Goal: Find specific page/section: Find specific page/section

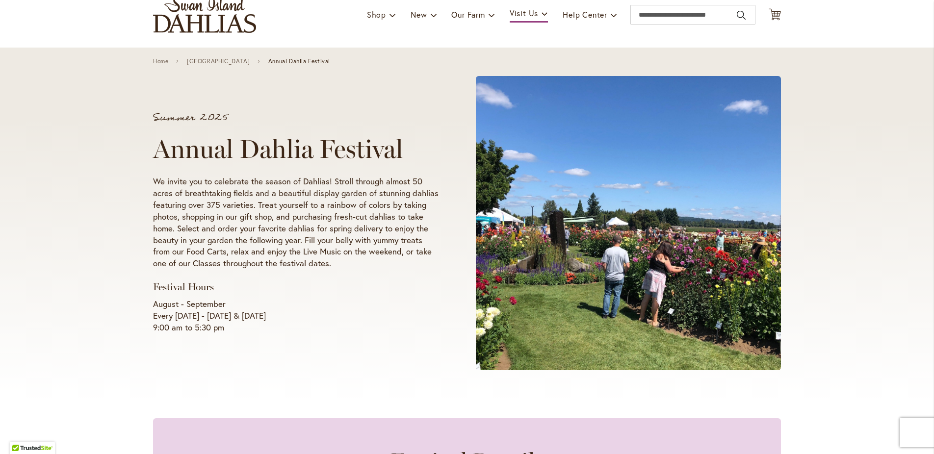
scroll to position [76, 0]
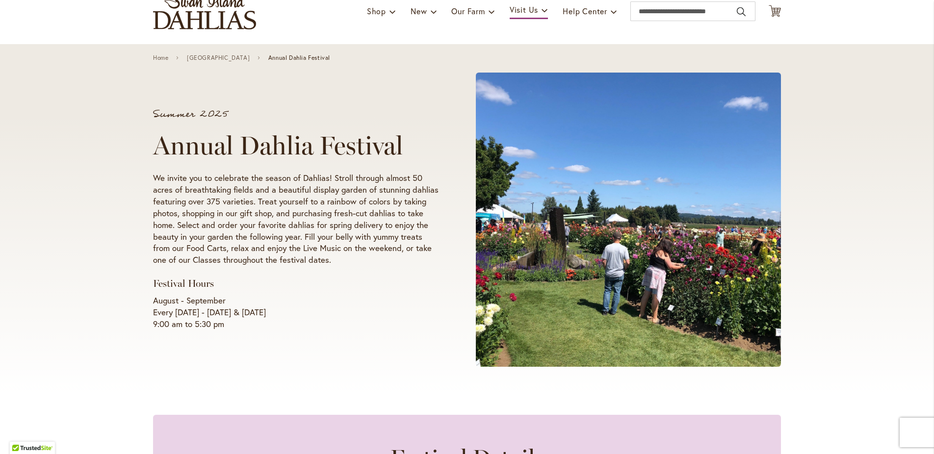
click at [606, 289] on span at bounding box center [628, 220] width 305 height 294
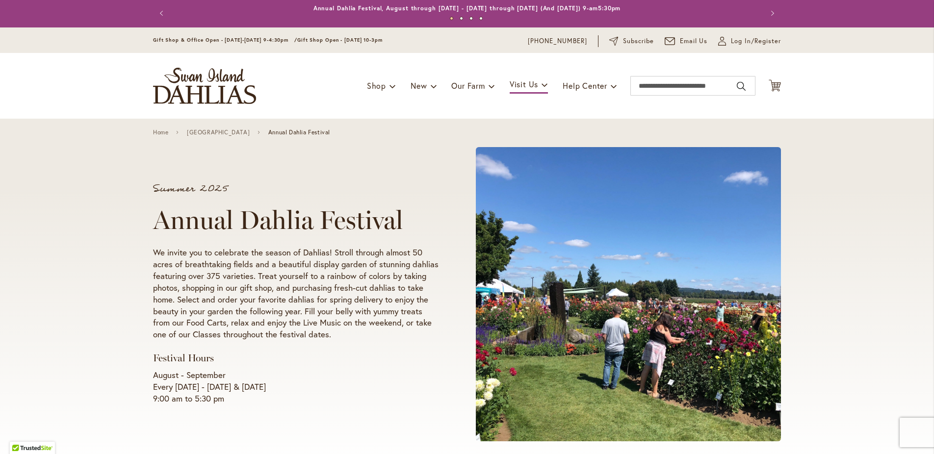
scroll to position [0, 0]
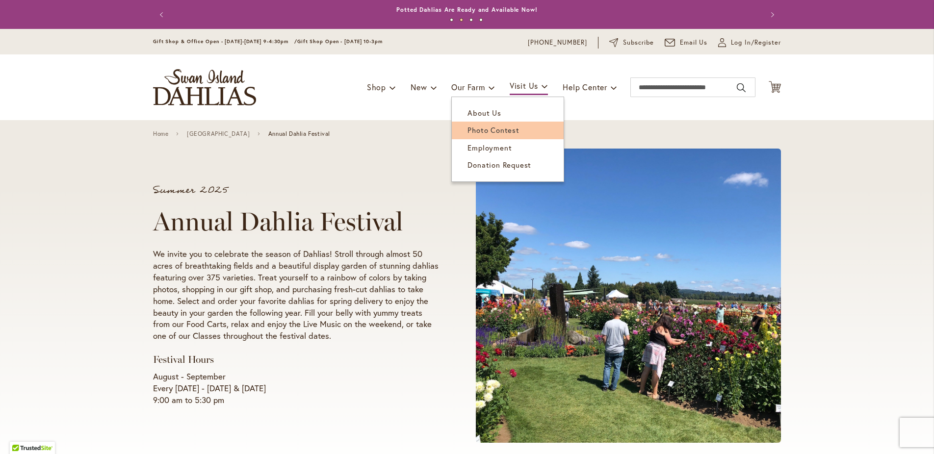
click at [476, 131] on span "Photo Contest" at bounding box center [494, 130] width 52 height 10
